Goal: Task Accomplishment & Management: Use online tool/utility

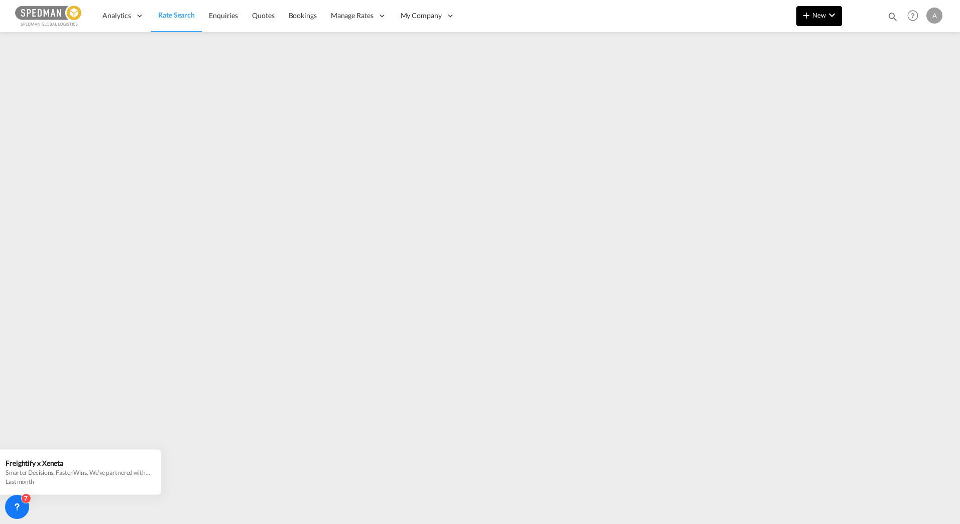
click at [821, 11] on button "New" at bounding box center [819, 16] width 46 height 20
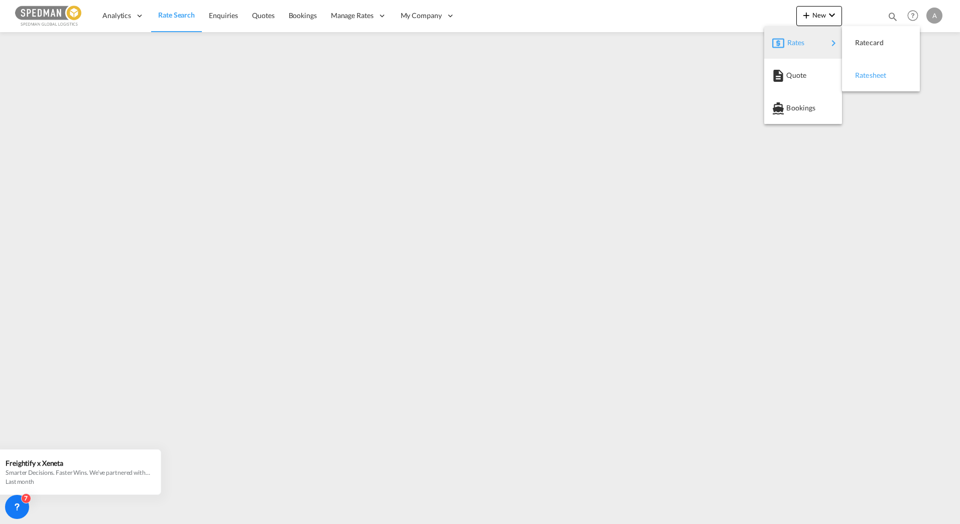
click at [866, 71] on span "Ratesheet" at bounding box center [860, 75] width 11 height 20
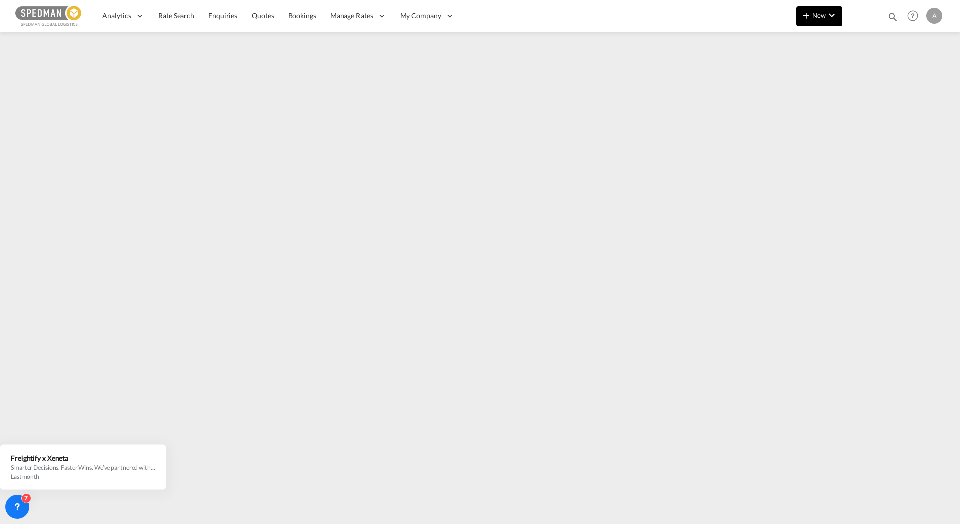
click at [830, 21] on md-icon "icon-chevron-down" at bounding box center [832, 15] width 12 height 12
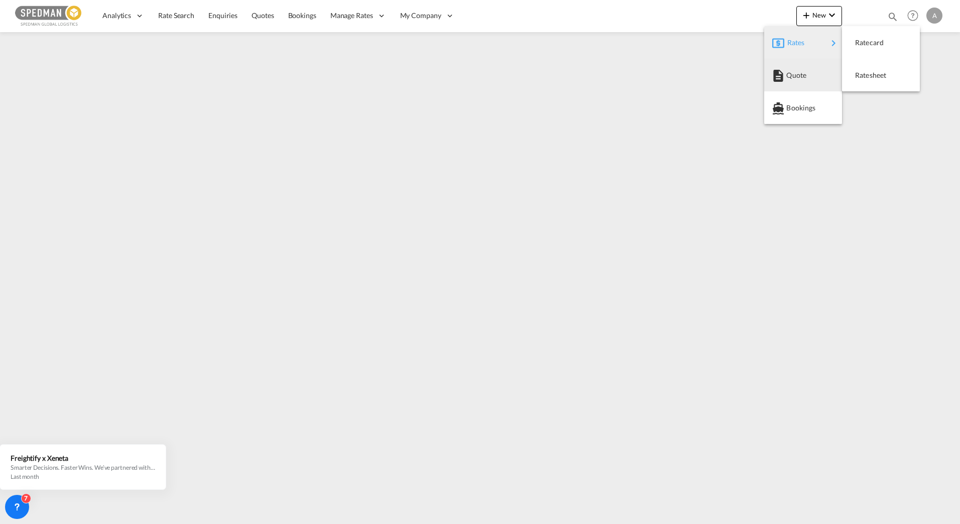
click at [569, 71] on md-backdrop at bounding box center [480, 262] width 960 height 524
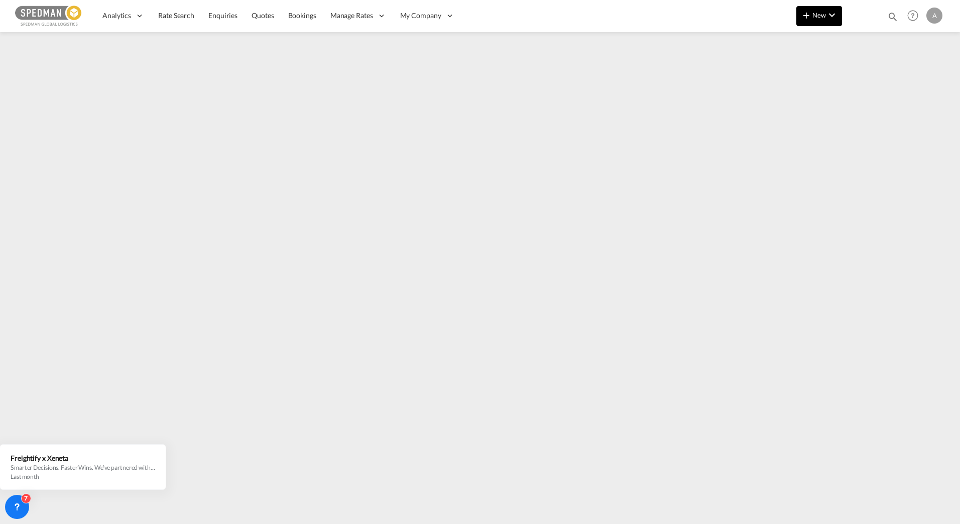
click at [819, 14] on span "New" at bounding box center [819, 15] width 38 height 8
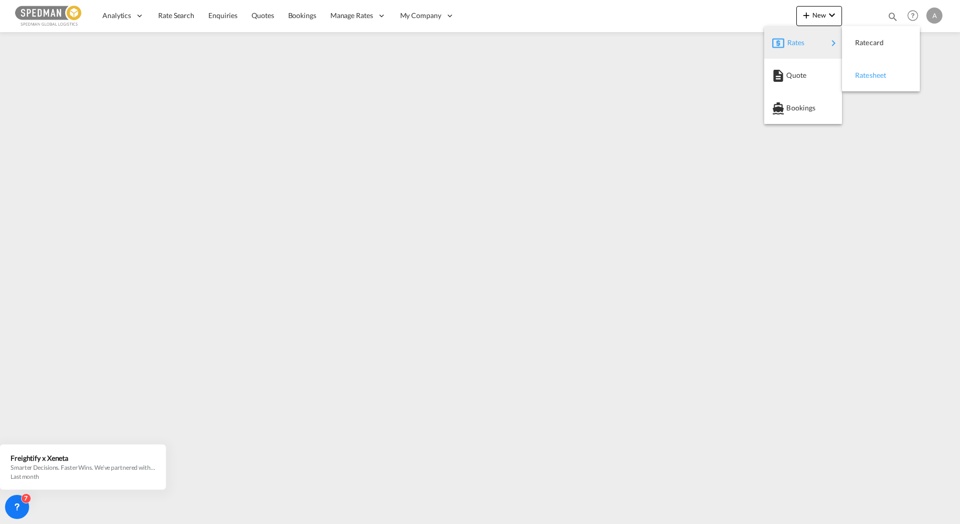
click at [866, 73] on span "Ratesheet" at bounding box center [860, 75] width 11 height 20
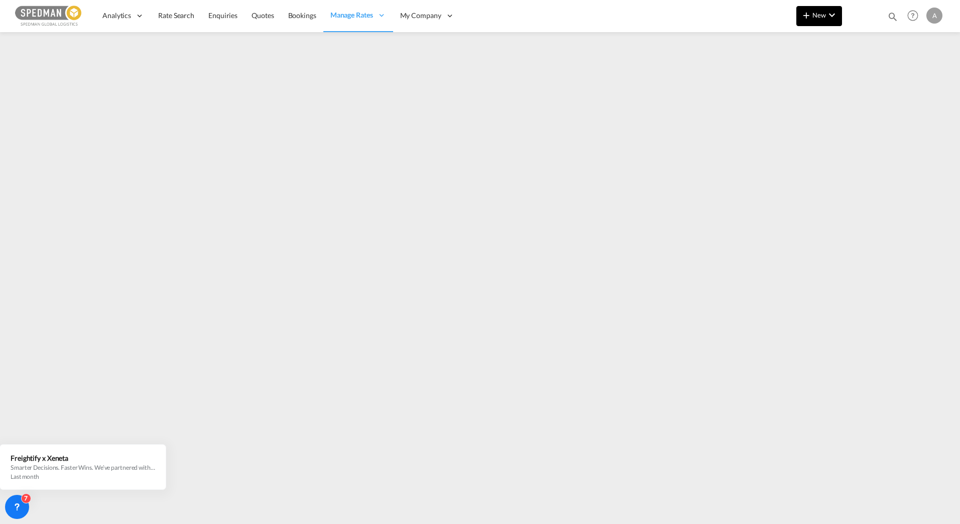
click at [818, 12] on span "New" at bounding box center [819, 15] width 38 height 8
click at [792, 50] on span "Rates" at bounding box center [793, 43] width 12 height 20
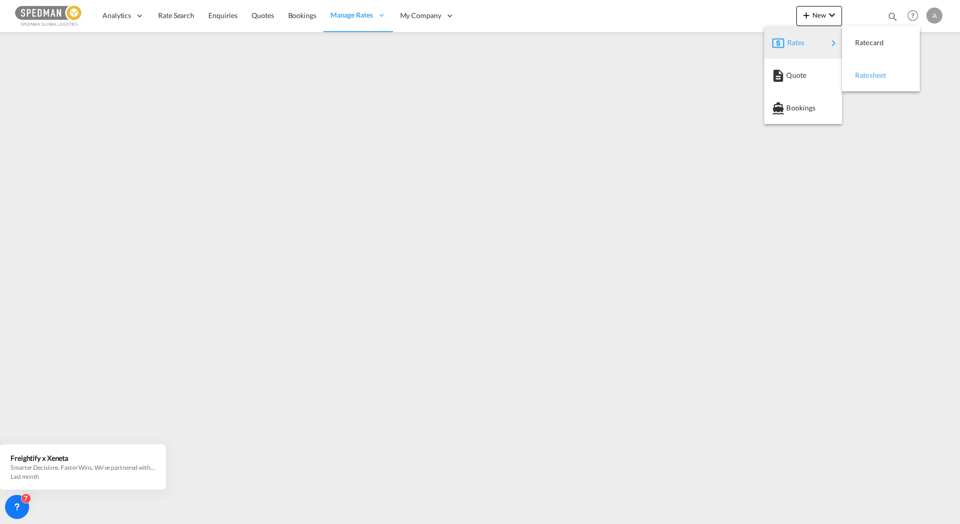
click at [890, 73] on div "Ratesheet" at bounding box center [873, 75] width 37 height 25
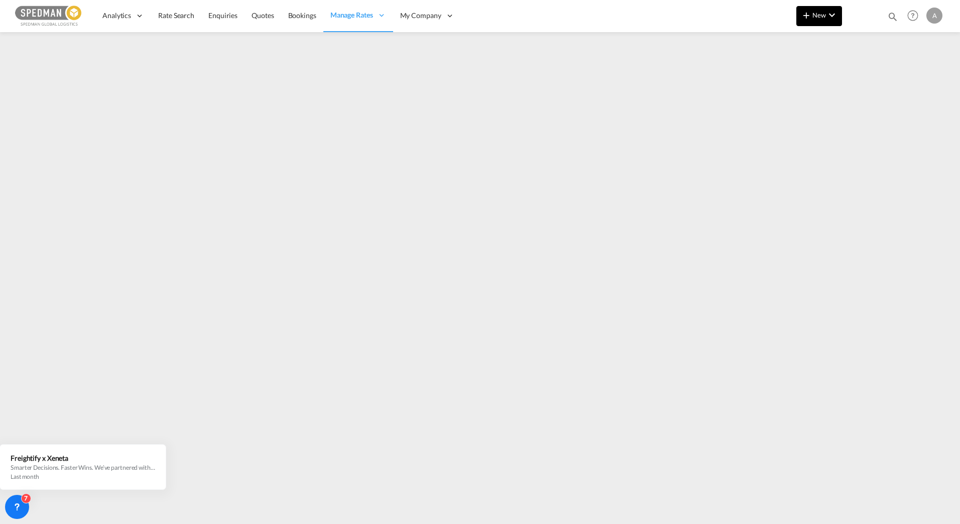
click at [818, 21] on button "New" at bounding box center [819, 16] width 46 height 20
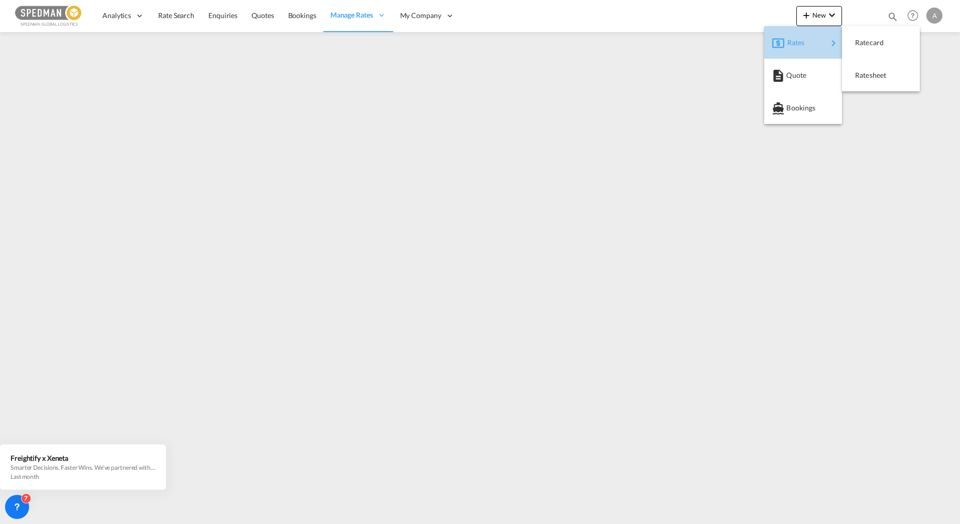
click at [799, 43] on span "Rates" at bounding box center [793, 43] width 12 height 20
click at [875, 68] on div "Ratesheet" at bounding box center [873, 75] width 37 height 25
